Goal: Task Accomplishment & Management: Use online tool/utility

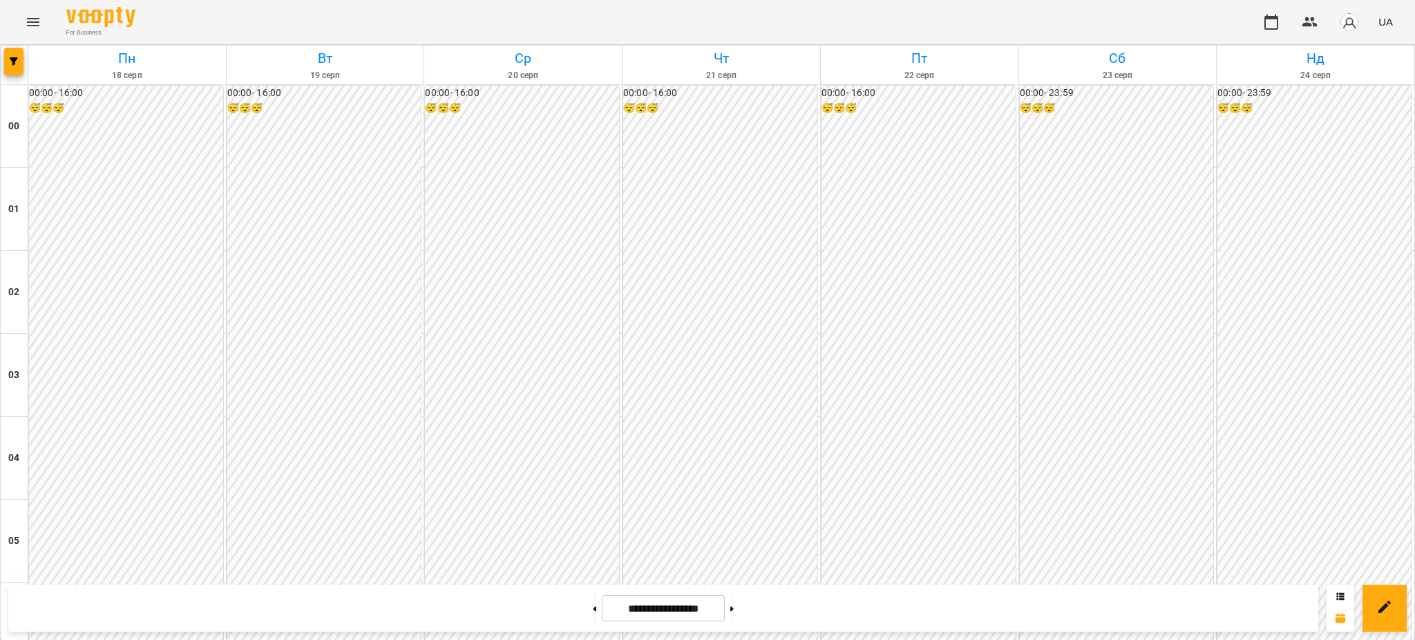
scroll to position [1405, 0]
